Goal: Information Seeking & Learning: Check status

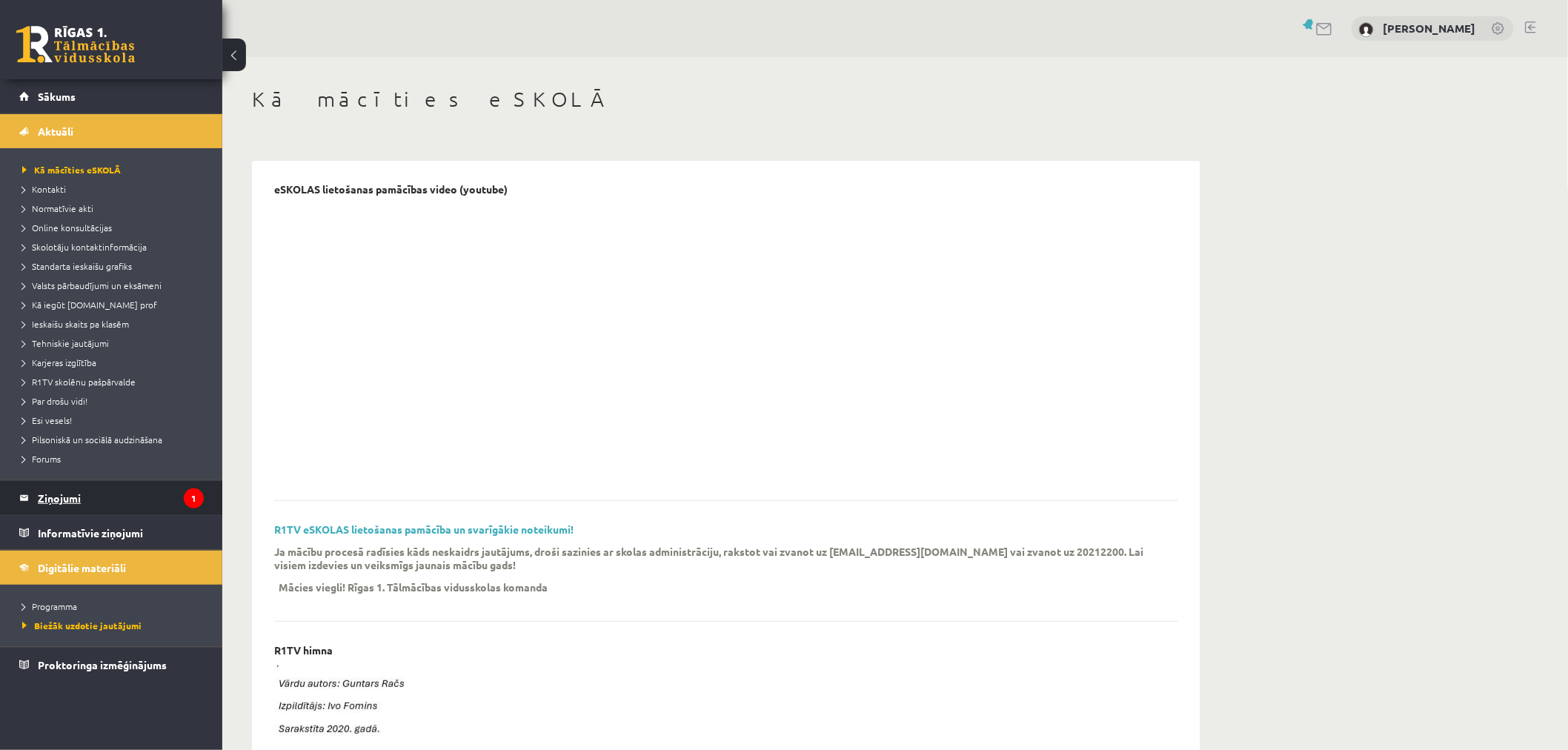
click at [43, 493] on legend "Ziņojumi 1" at bounding box center [120, 498] width 166 height 34
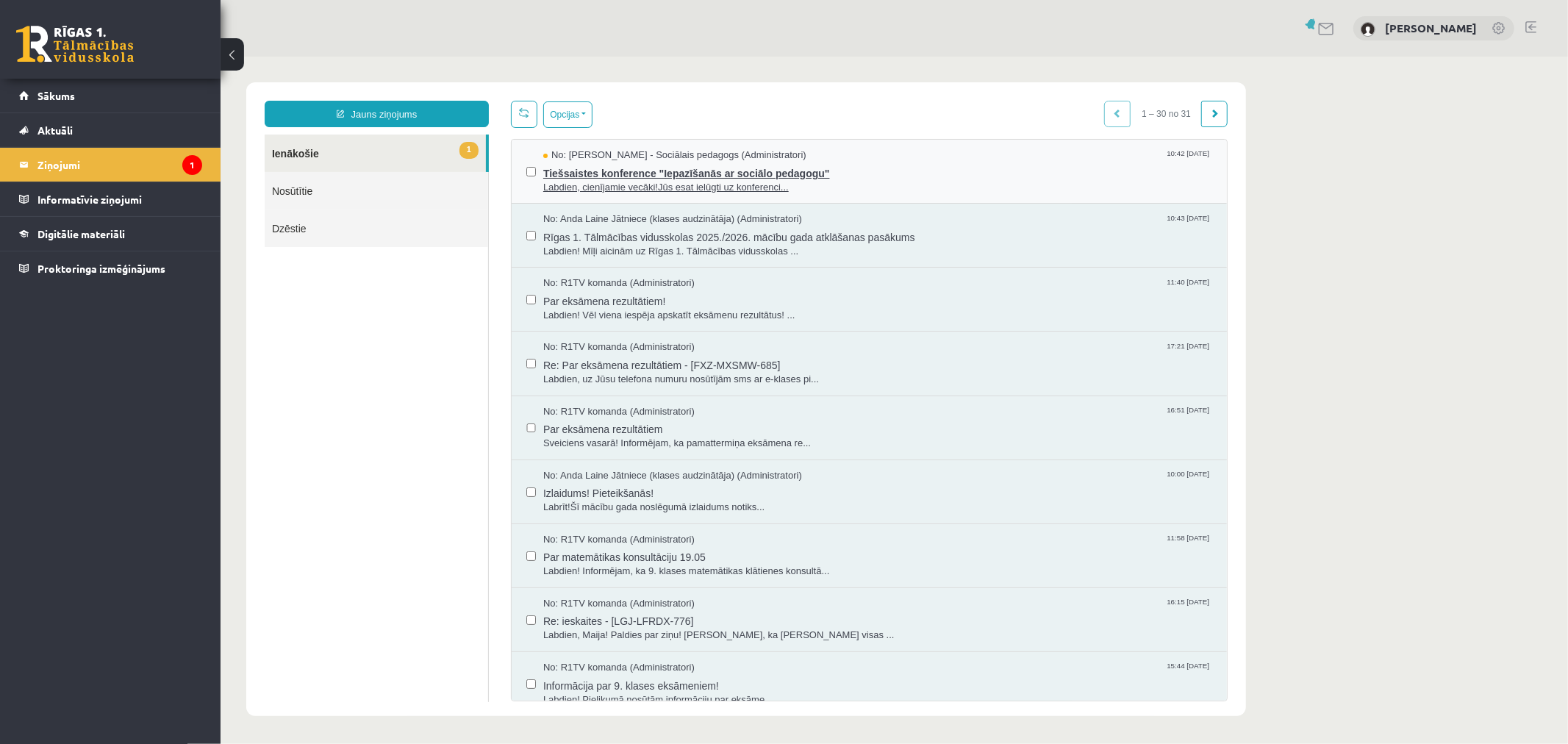
click at [945, 164] on span "Tiešsaistes konference "Iepazīšanās ar sociālo pedagogu"" at bounding box center [876, 171] width 668 height 19
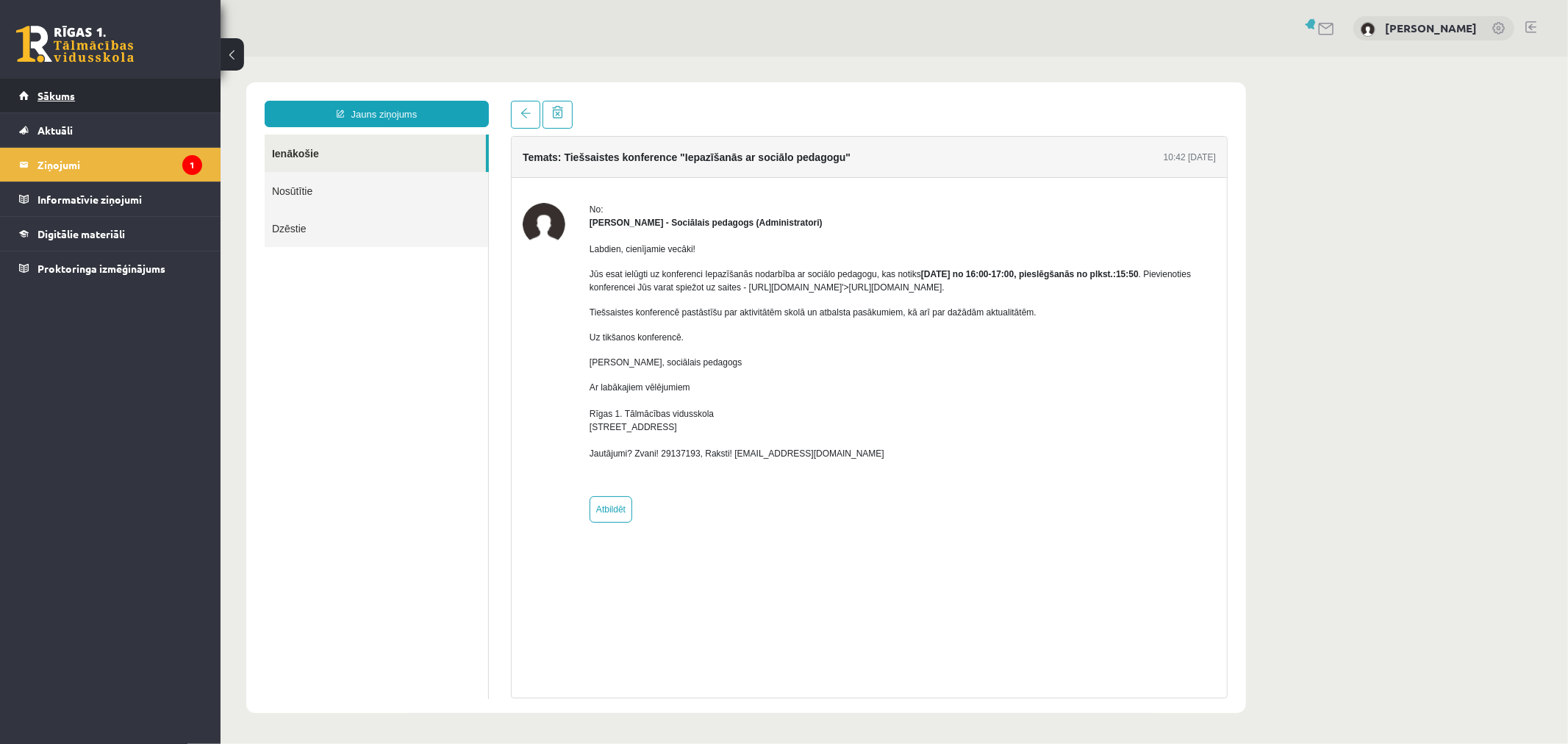
click at [70, 94] on span "Sākums" at bounding box center [56, 96] width 37 height 13
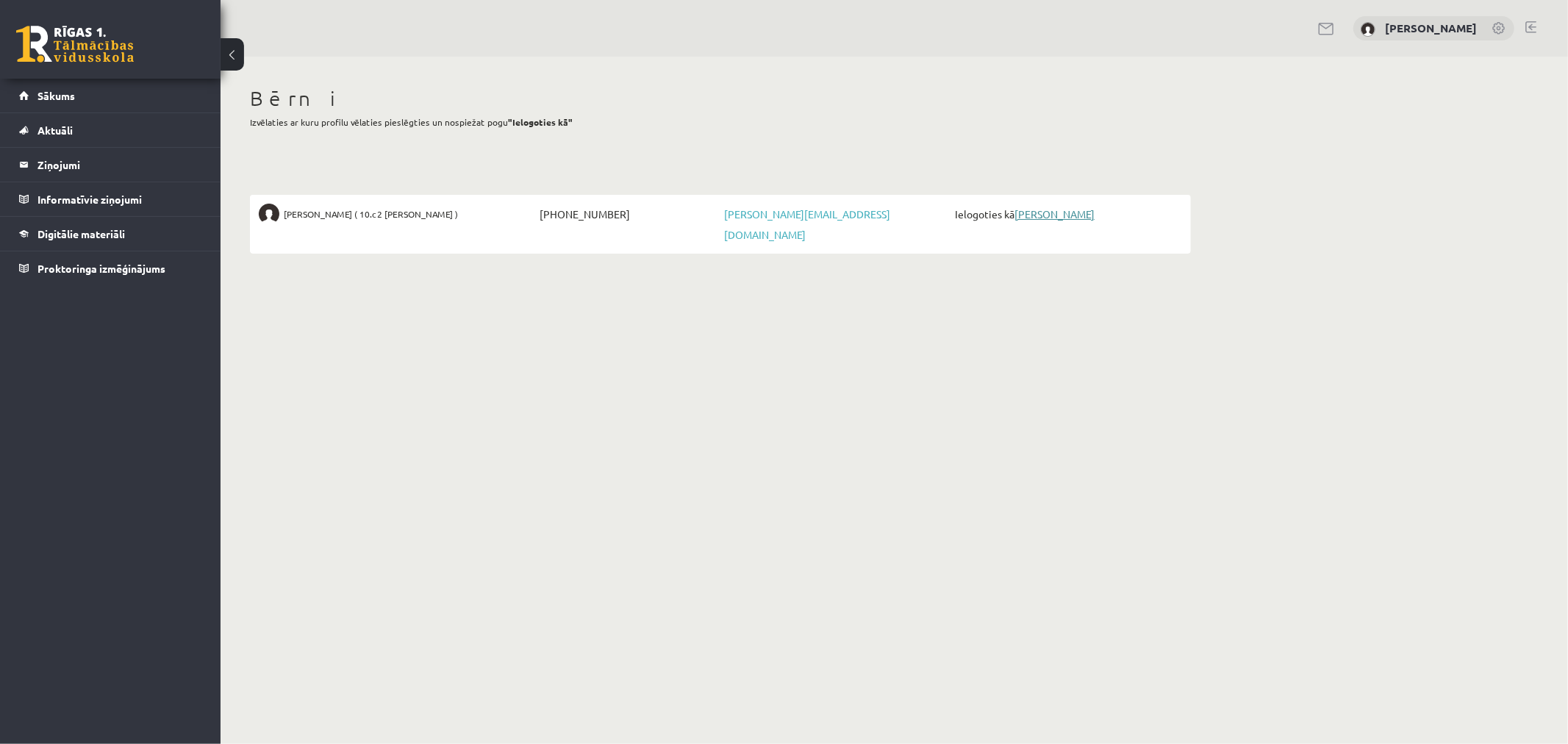
click at [1050, 209] on link "[PERSON_NAME]" at bounding box center [1055, 214] width 80 height 13
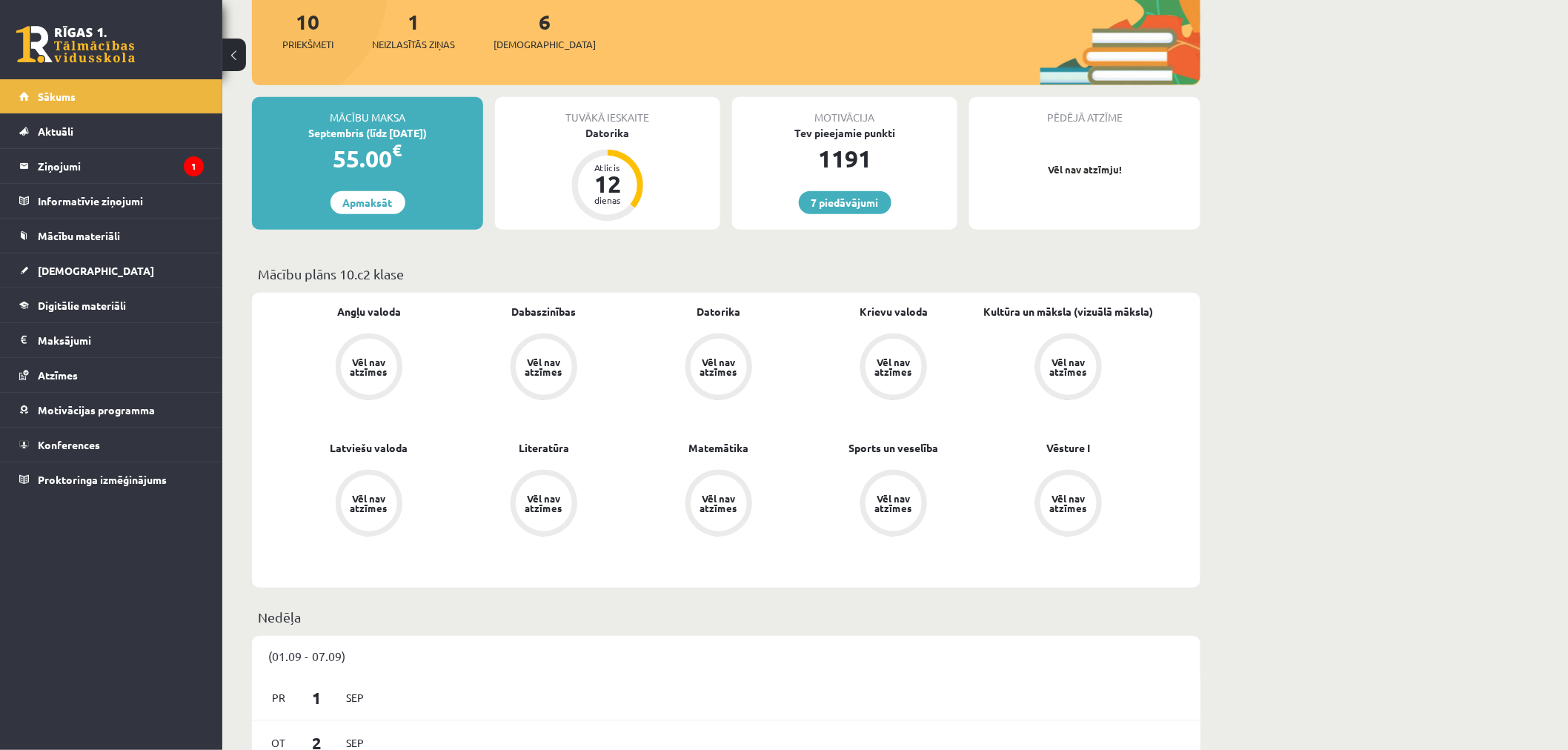
scroll to position [247, 0]
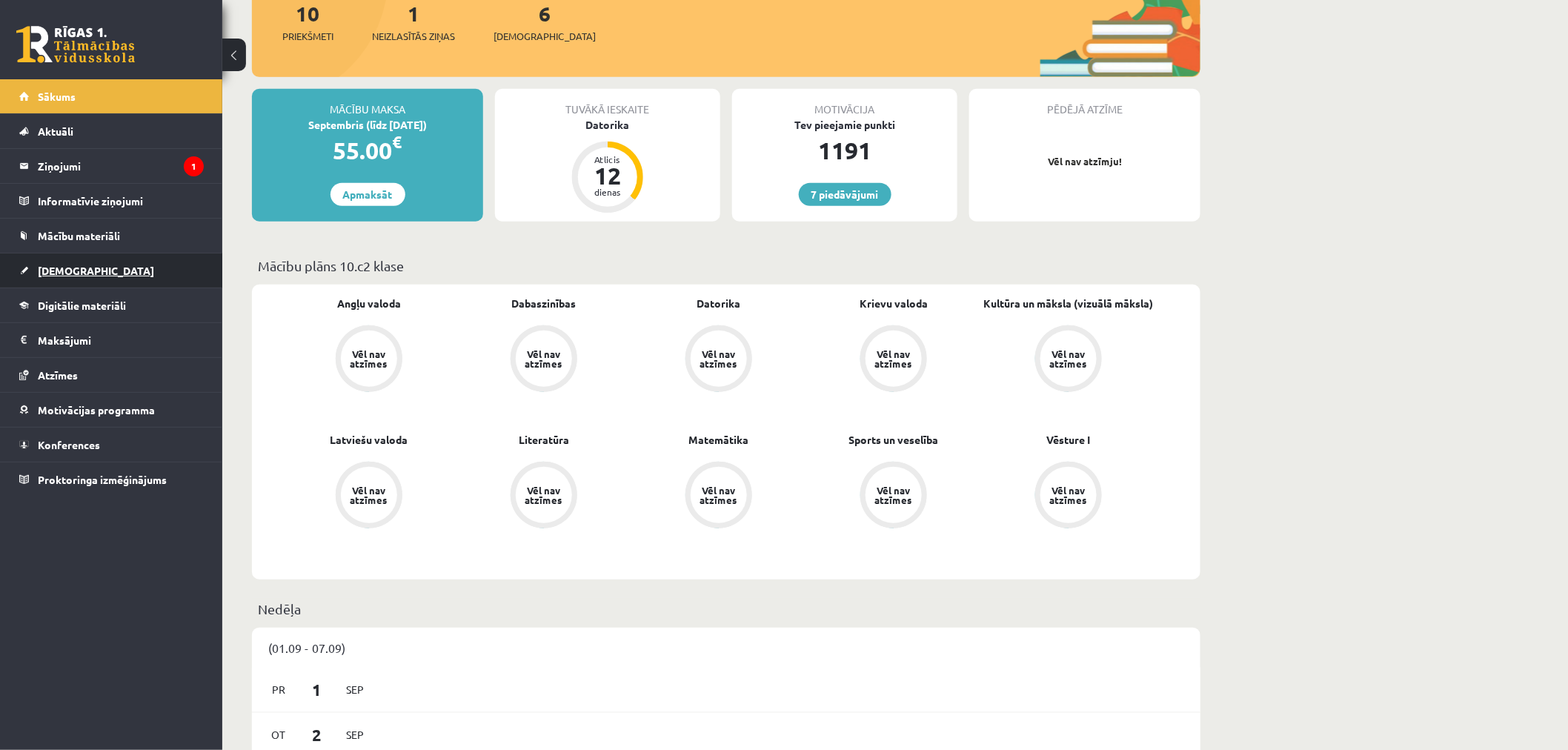
click at [60, 261] on link "Ieskaites" at bounding box center [111, 271] width 184 height 34
